Goal: Task Accomplishment & Management: Manage account settings

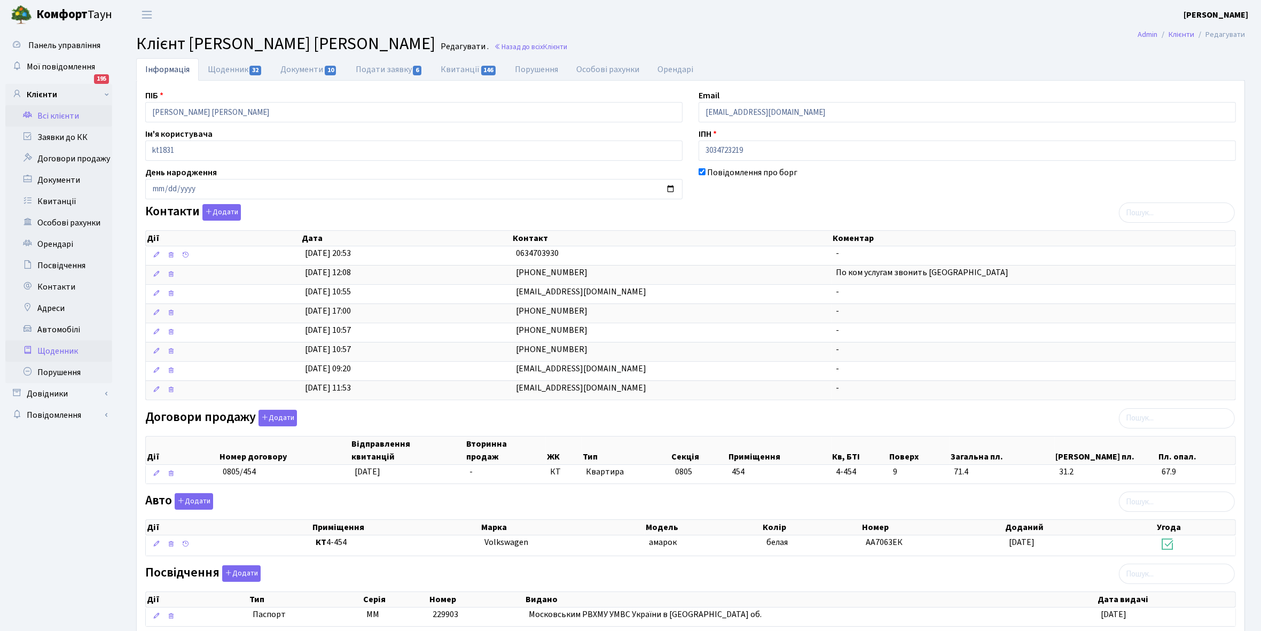
click at [59, 351] on link "Щоденник" at bounding box center [58, 350] width 107 height 21
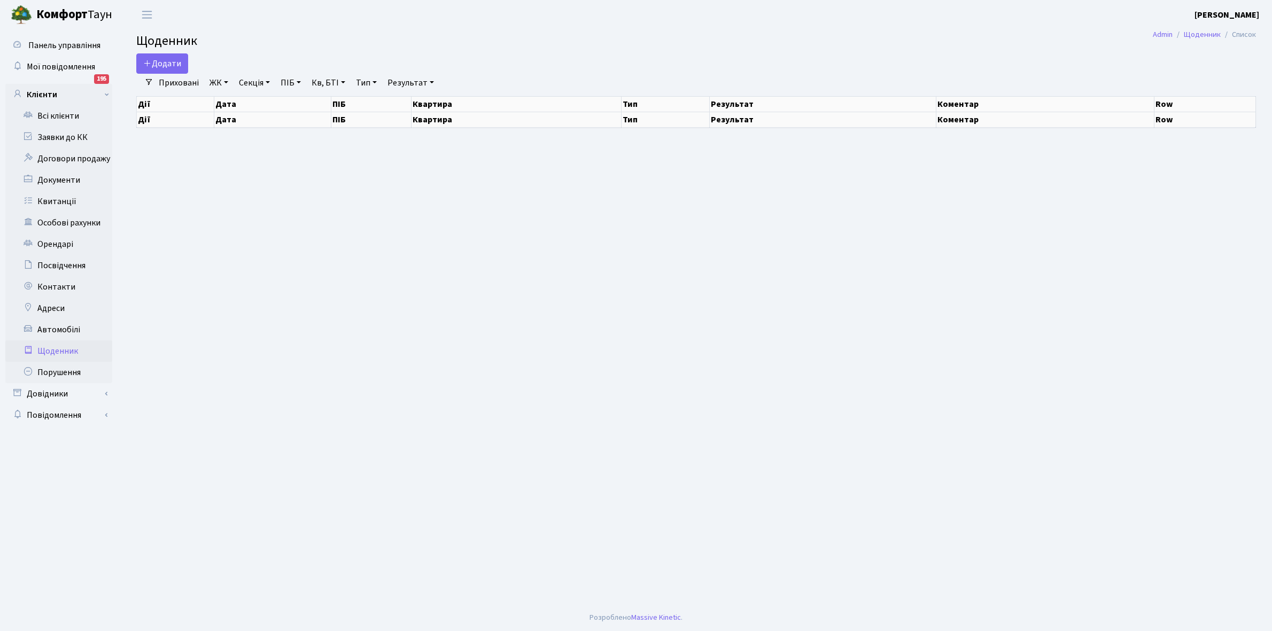
select select "25"
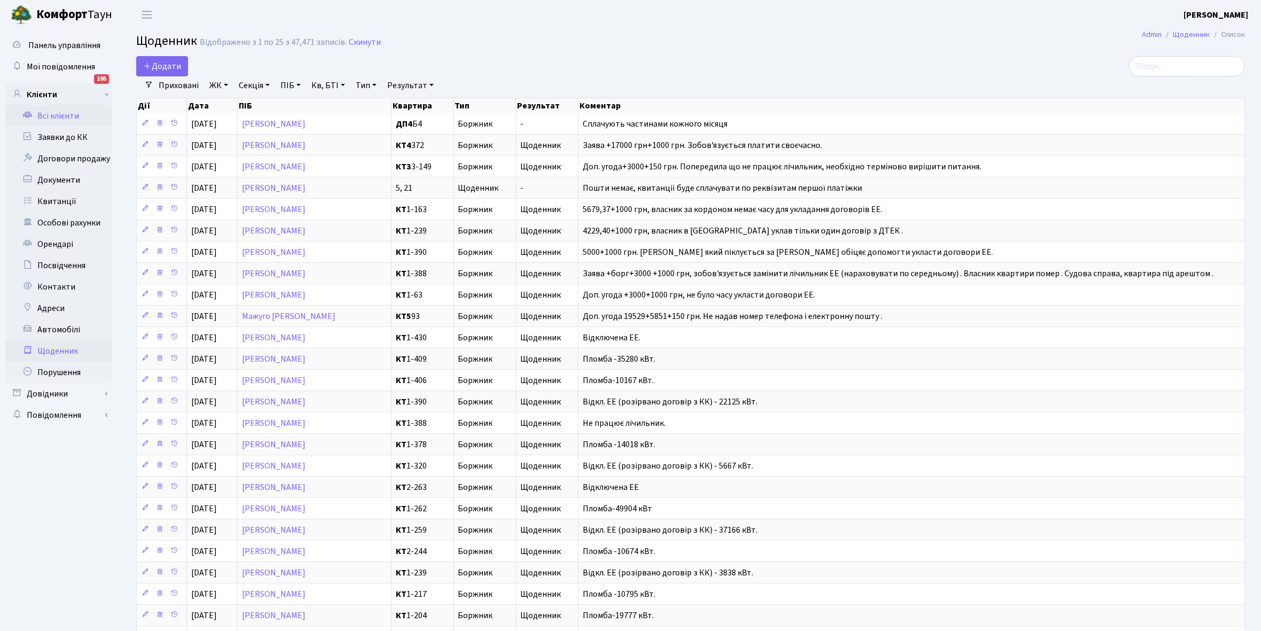
click at [60, 116] on link "Всі клієнти" at bounding box center [58, 115] width 107 height 21
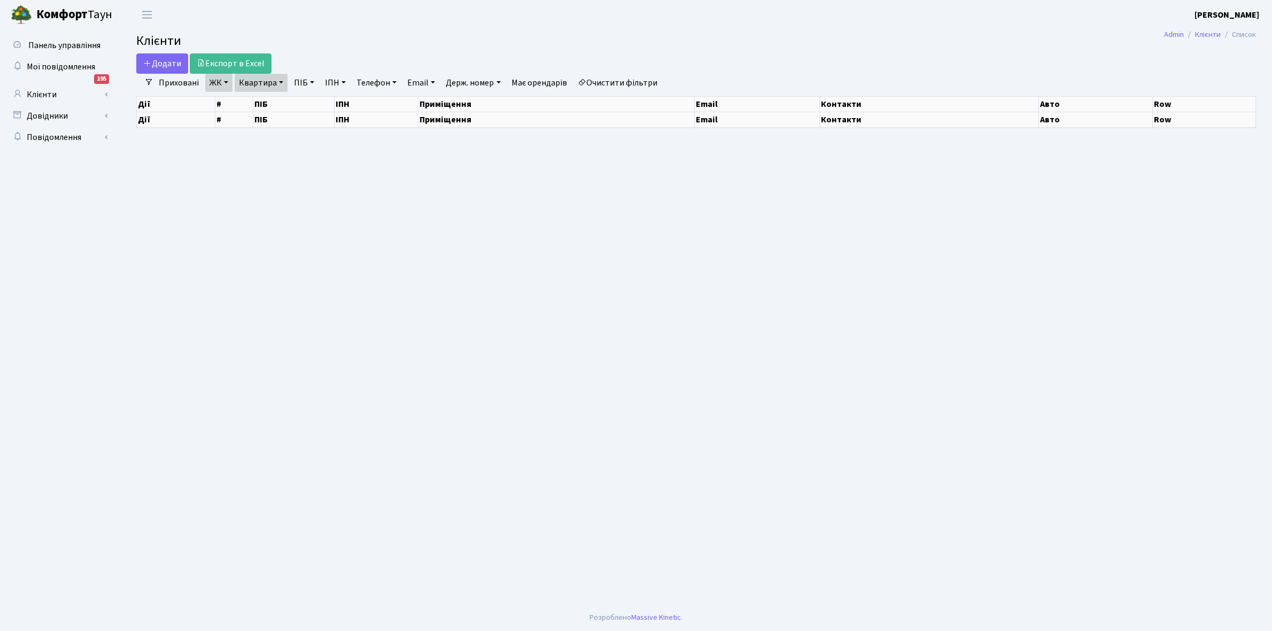
select select "25"
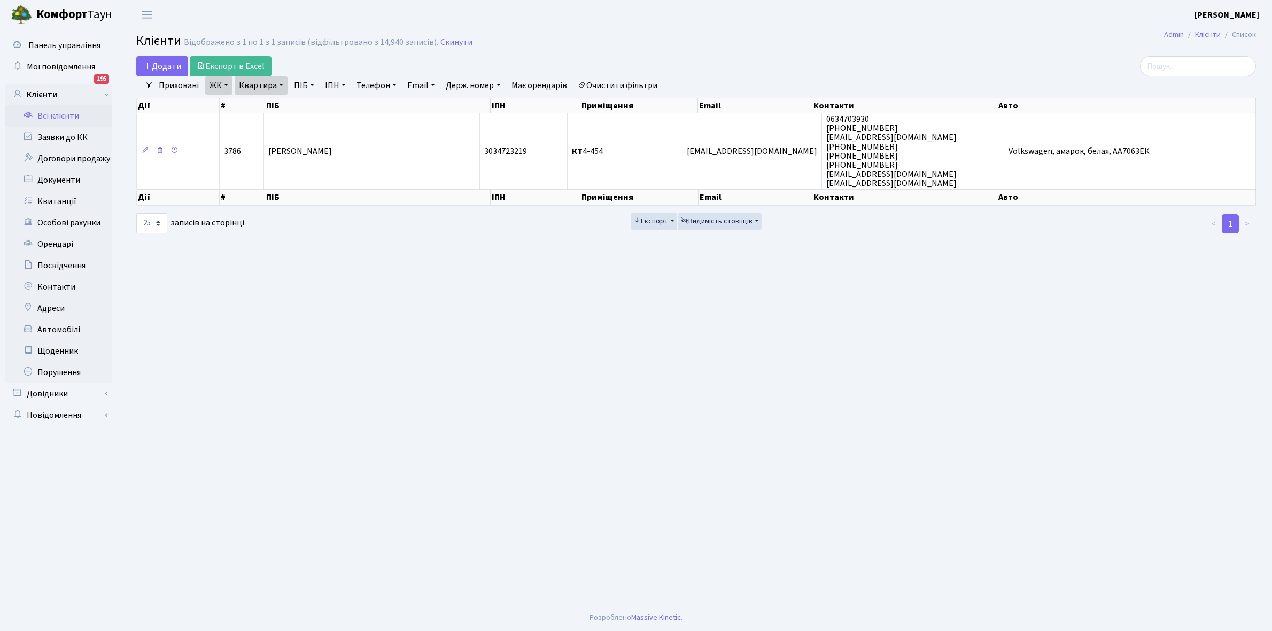
click at [639, 83] on link "Очистити фільтри" at bounding box center [617, 85] width 88 height 18
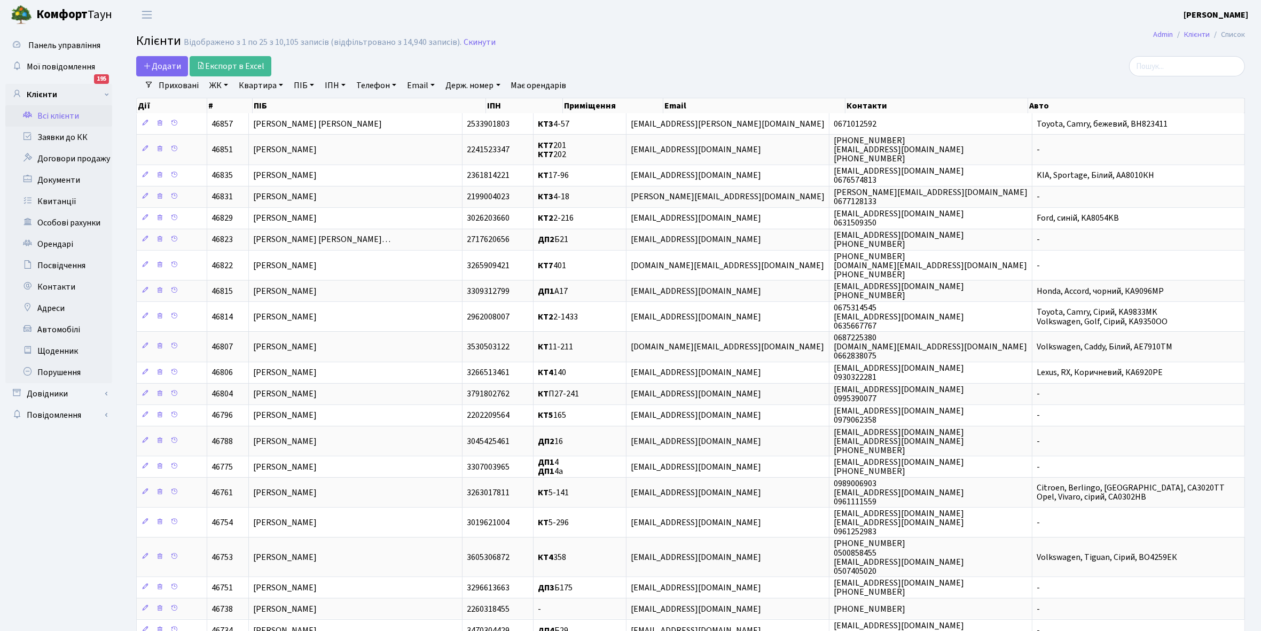
click at [225, 83] on link "ЖК" at bounding box center [218, 85] width 27 height 18
click at [255, 138] on li "КТ2, просп. Соборності, 17" at bounding box center [271, 141] width 129 height 19
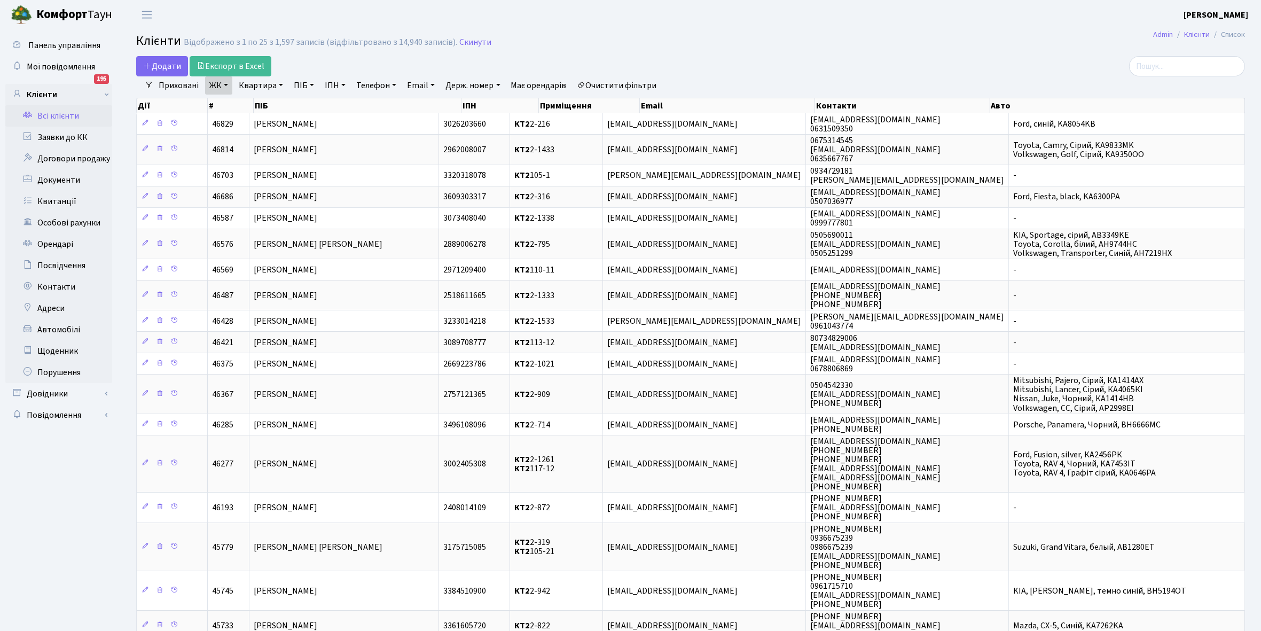
click at [278, 84] on link "Квартира" at bounding box center [261, 85] width 53 height 18
click at [270, 107] on input "text" at bounding box center [266, 106] width 63 height 20
type input "2-1543"
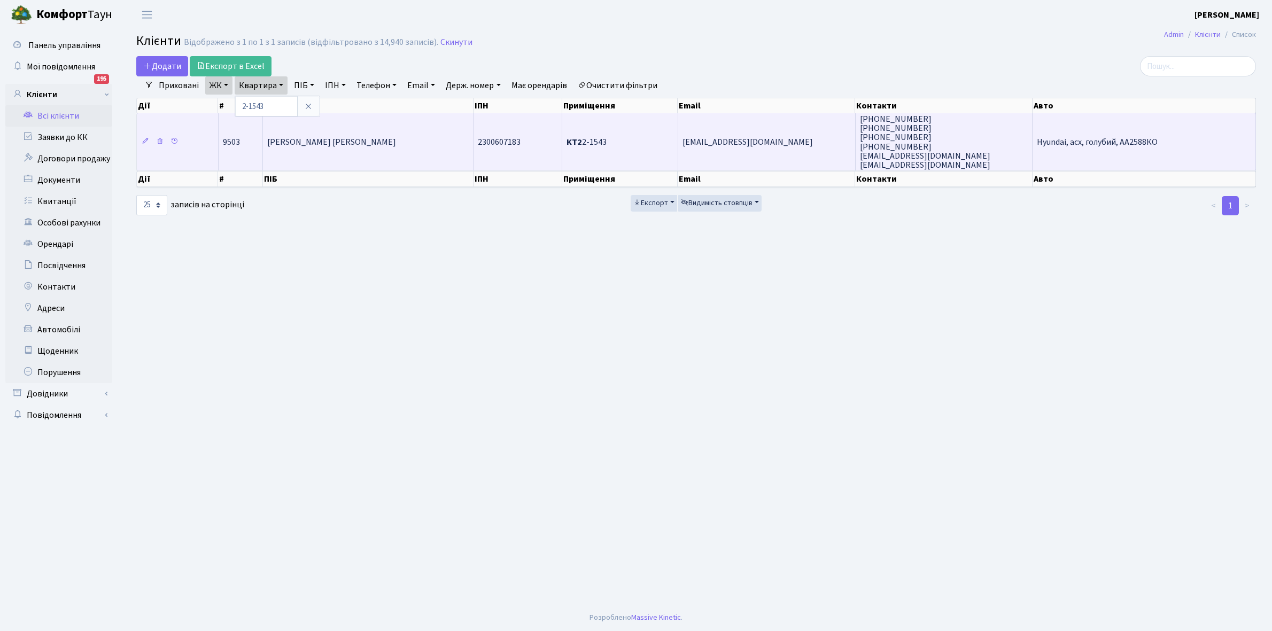
click at [411, 156] on td "[PERSON_NAME] [PERSON_NAME]" at bounding box center [368, 141] width 211 height 57
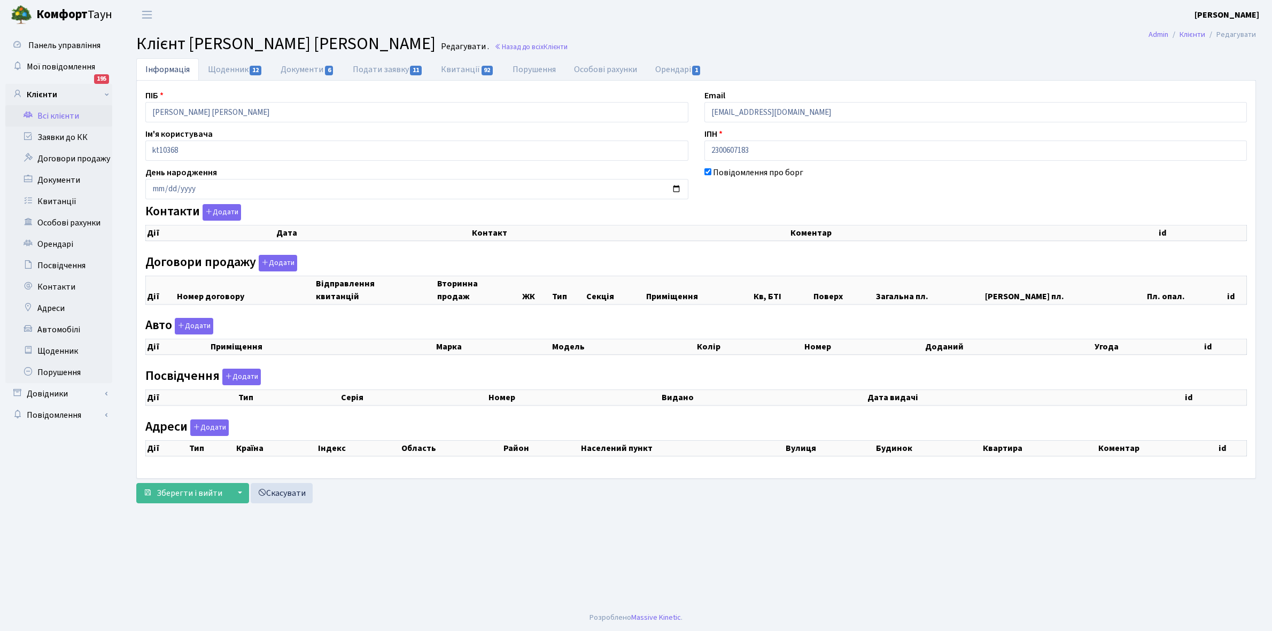
checkbox input "true"
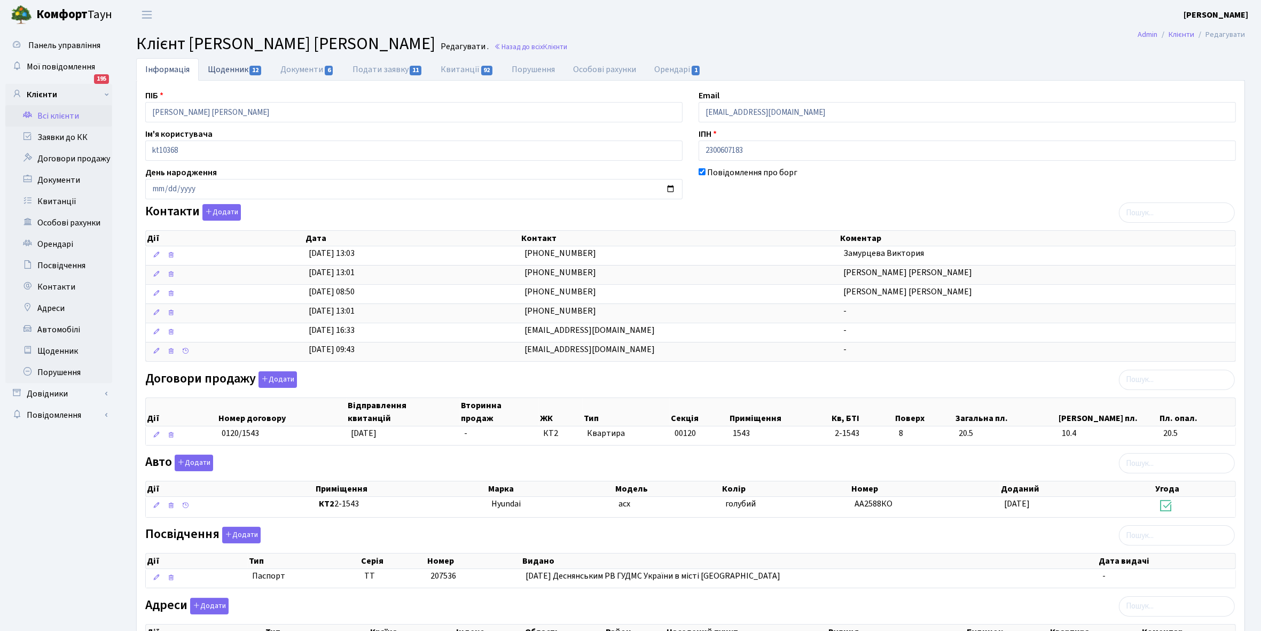
click at [230, 70] on link "Щоденник 12" at bounding box center [235, 69] width 73 height 22
select select "25"
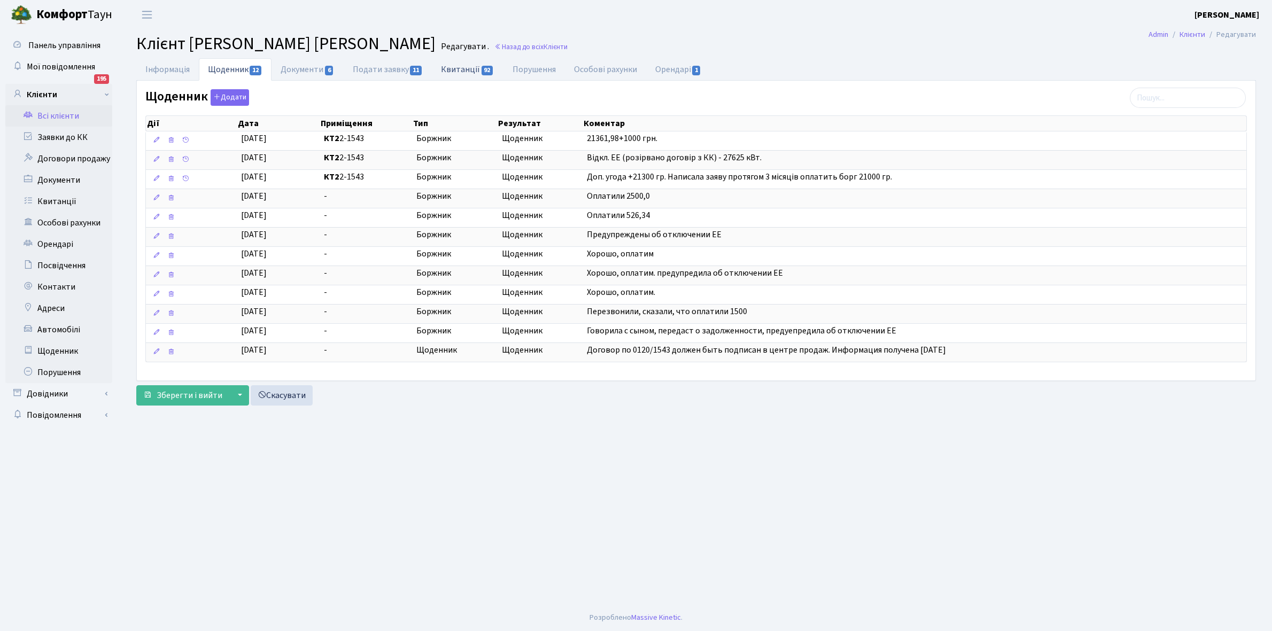
click at [465, 64] on link "Квитанції 92" at bounding box center [467, 69] width 71 height 22
select select "25"
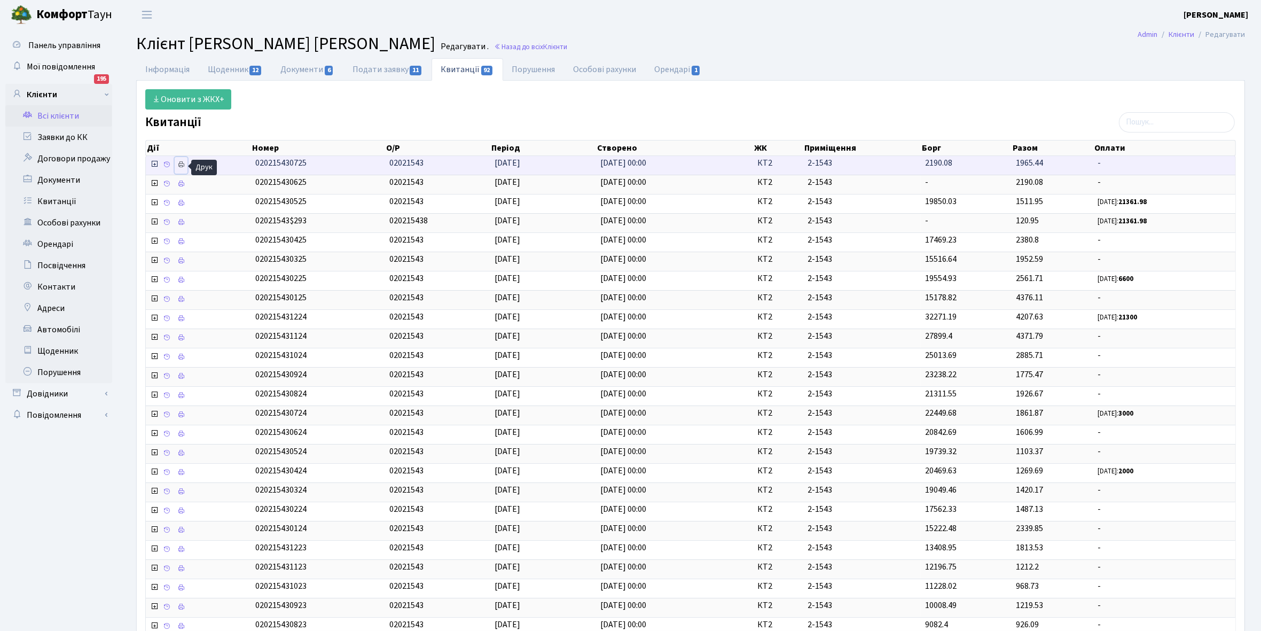
click at [187, 167] on link at bounding box center [181, 165] width 13 height 17
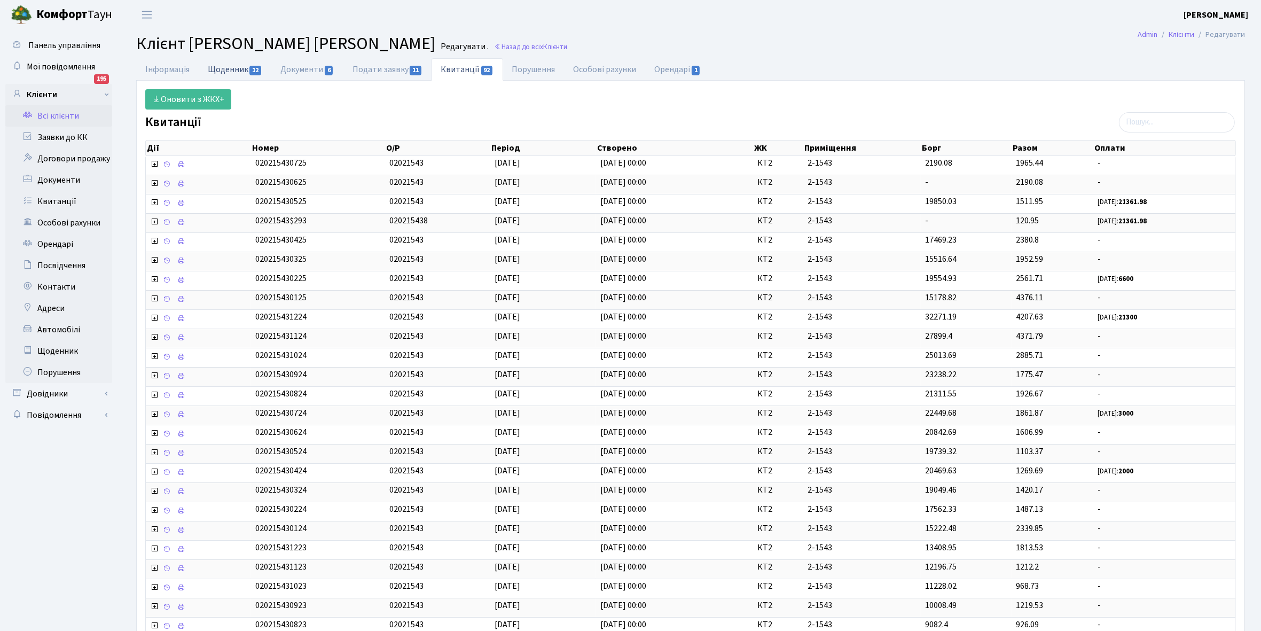
click at [223, 69] on link "Щоденник 12" at bounding box center [235, 69] width 73 height 22
